Goal: Information Seeking & Learning: Find contact information

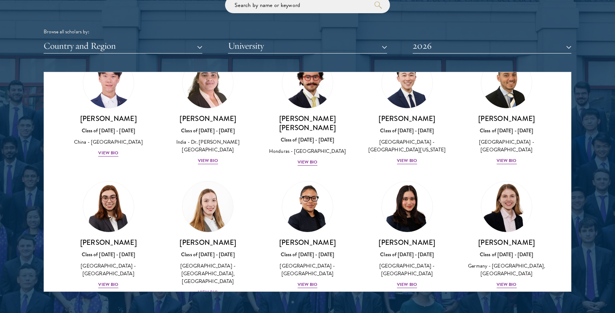
scroll to position [1450, 0]
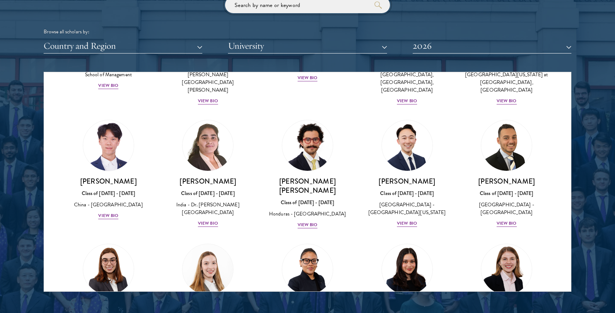
click at [279, 7] on input "search" at bounding box center [307, 5] width 165 height 16
click at [149, 38] on button "Country and Region" at bounding box center [123, 45] width 159 height 15
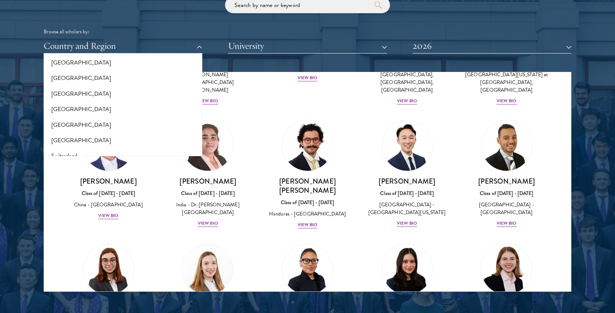
scroll to position [1281, 0]
click at [70, 146] on button "Switzerland" at bounding box center [123, 153] width 154 height 15
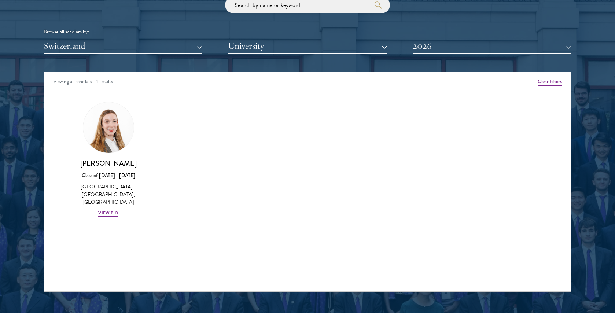
click at [27, 120] on div at bounding box center [307, 105] width 615 height 446
click at [106, 210] on div "View Bio" at bounding box center [108, 213] width 20 height 7
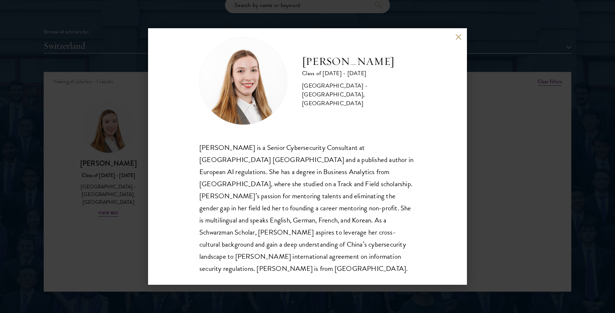
scroll to position [13, 0]
drag, startPoint x: 368, startPoint y: 70, endPoint x: 302, endPoint y: 69, distance: 66.7
click at [302, 69] on div "[PERSON_NAME] Class of [DATE] - [DATE] [GEOGRAPHIC_DATA] - [GEOGRAPHIC_DATA], […" at bounding box center [307, 81] width 216 height 88
copy h2 "[PERSON_NAME]"
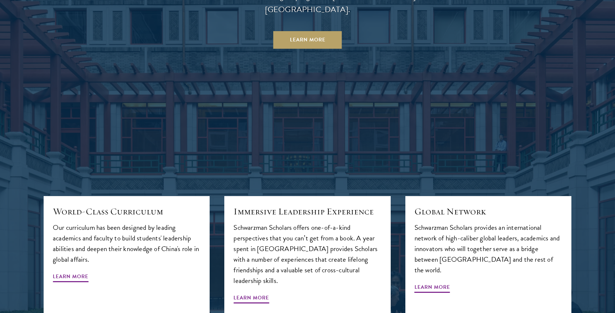
scroll to position [818, 0]
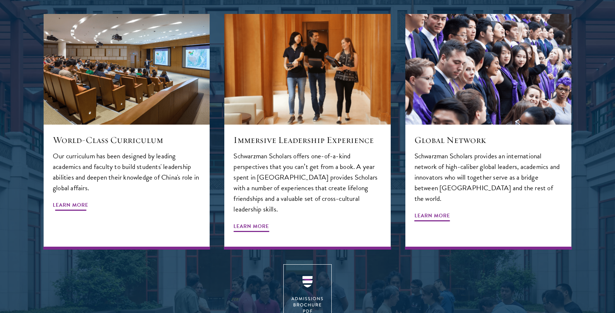
click at [80, 201] on span "Learn More" at bounding box center [71, 206] width 36 height 11
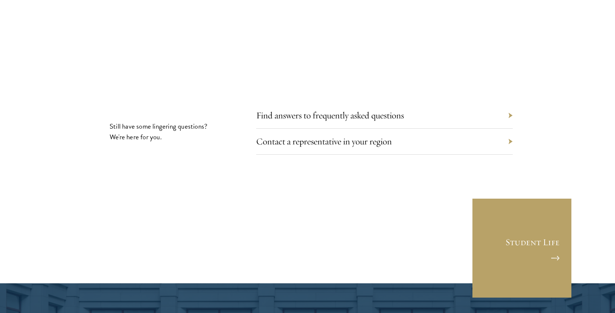
scroll to position [4199, 0]
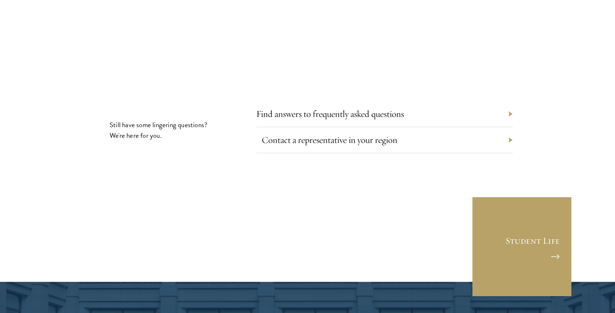
click at [304, 134] on link "Contact a representative in your region" at bounding box center [330, 139] width 136 height 11
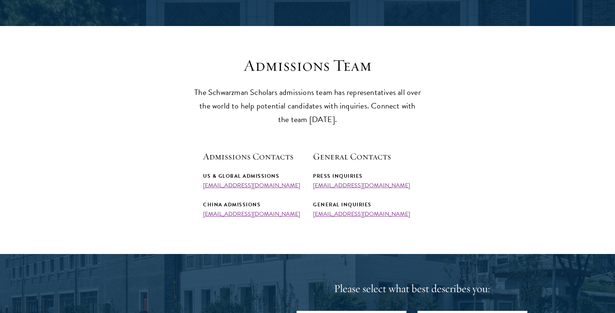
scroll to position [162, 0]
